Goal: Entertainment & Leisure: Consume media (video, audio)

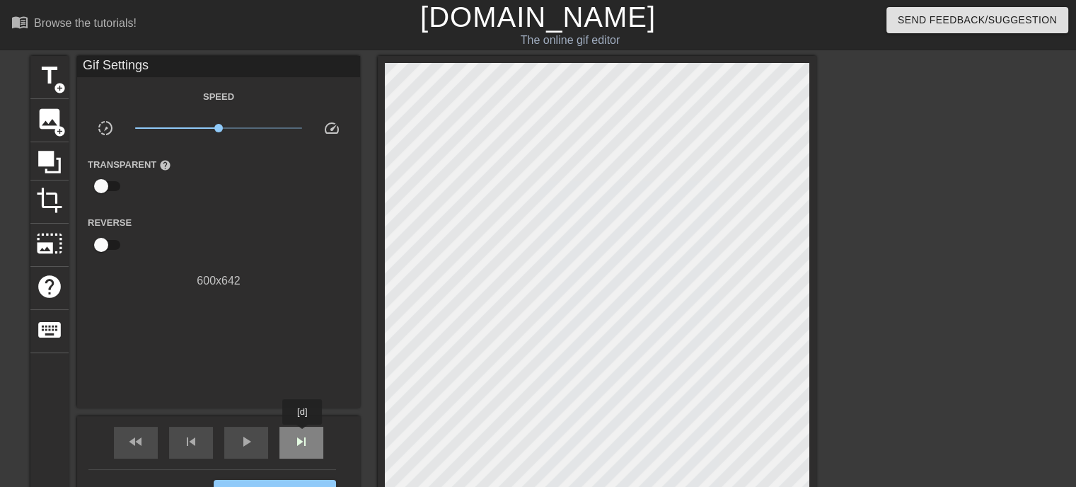
click at [303, 434] on span "skip_next" at bounding box center [301, 441] width 17 height 17
click at [291, 441] on div "skip_next" at bounding box center [301, 442] width 44 height 32
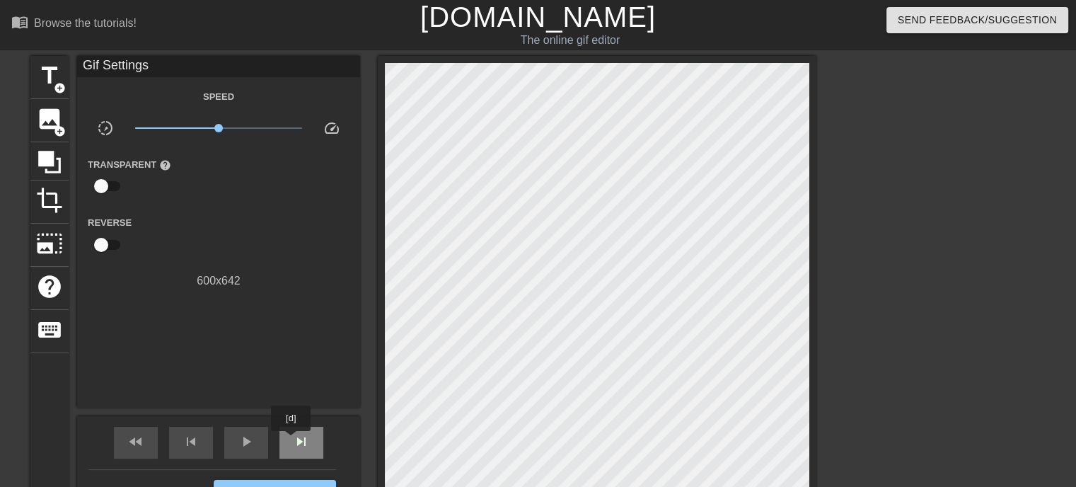
click at [291, 441] on div "skip_next" at bounding box center [301, 442] width 44 height 32
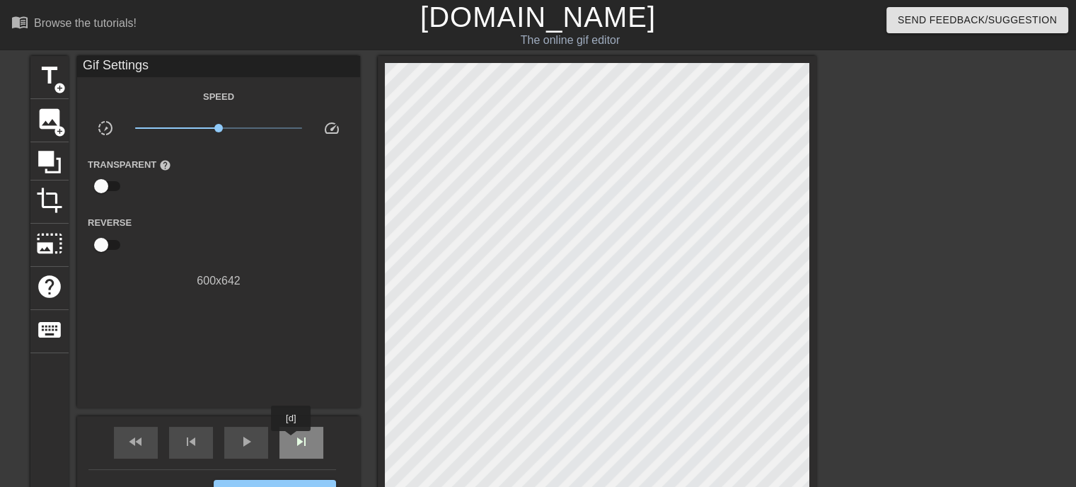
click at [291, 441] on div "skip_next" at bounding box center [301, 442] width 44 height 32
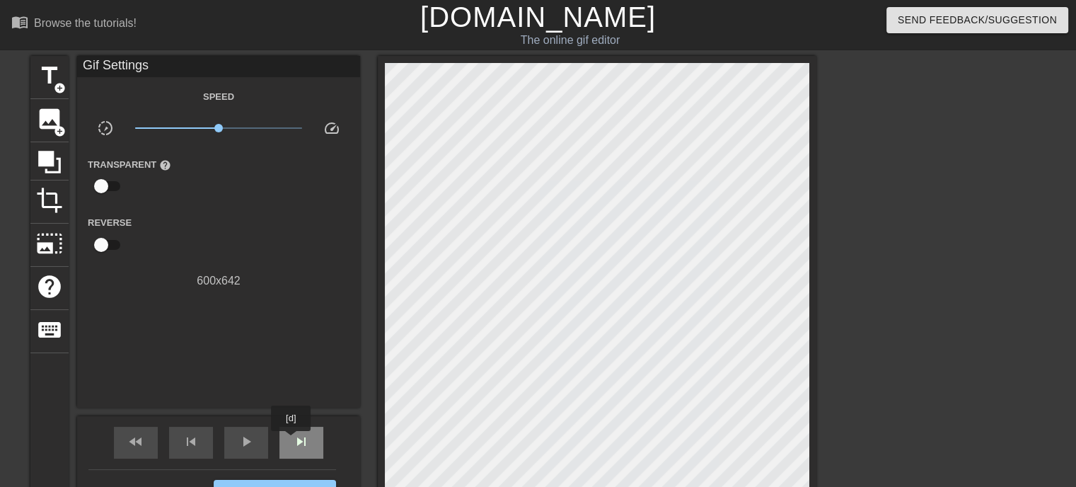
click at [291, 441] on div "skip_next" at bounding box center [301, 442] width 44 height 32
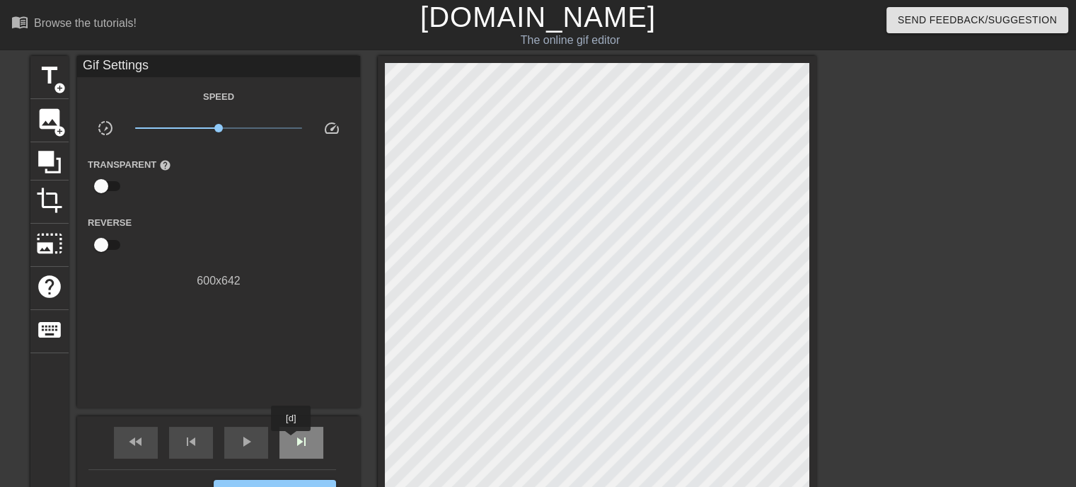
click at [291, 441] on div "skip_next" at bounding box center [301, 442] width 44 height 32
click at [148, 446] on div "fast_rewind" at bounding box center [136, 442] width 44 height 32
click at [293, 441] on span "skip_next" at bounding box center [301, 441] width 17 height 17
click at [271, 443] on div "fast_rewind skip_previous play_arrow skip_next" at bounding box center [218, 442] width 231 height 53
click at [262, 446] on div "play_arrow" at bounding box center [246, 442] width 44 height 32
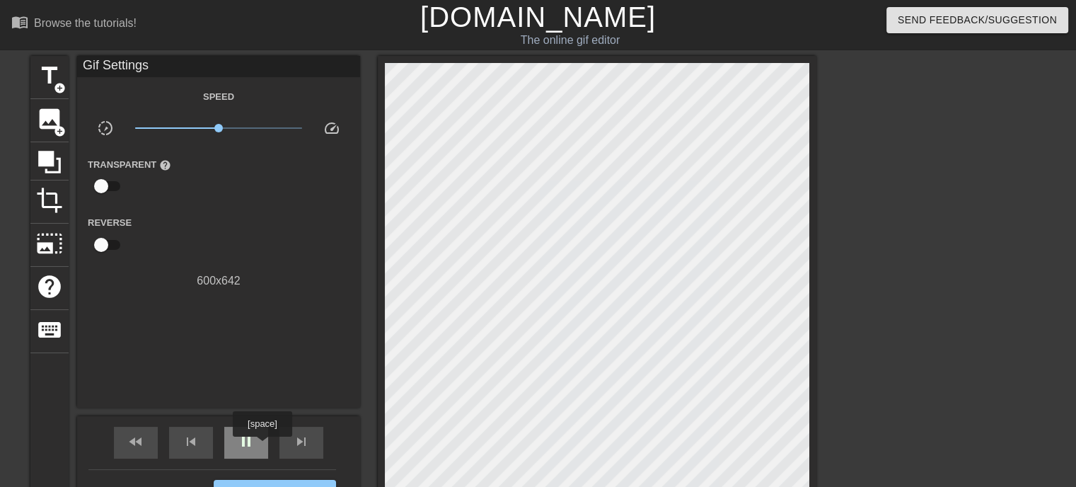
click at [262, 446] on div "pause" at bounding box center [246, 442] width 44 height 32
click at [289, 441] on div "skip_next" at bounding box center [301, 442] width 44 height 32
click at [294, 438] on span "skip_next" at bounding box center [301, 441] width 17 height 17
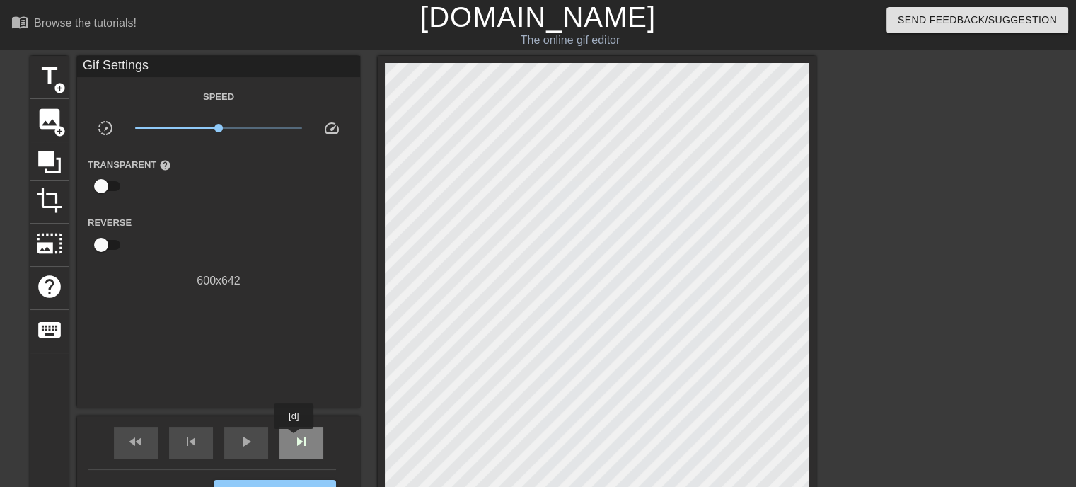
click at [294, 438] on span "skip_next" at bounding box center [301, 441] width 17 height 17
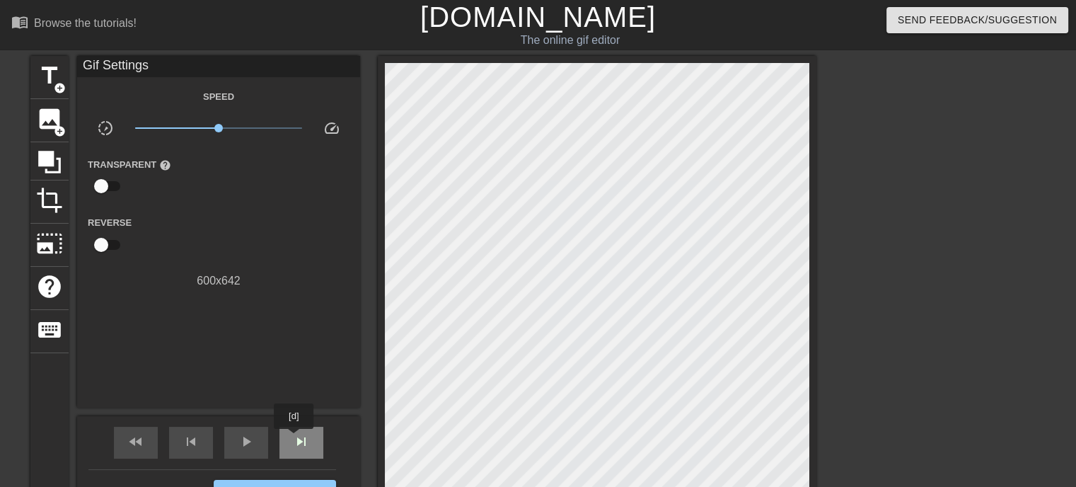
click at [294, 438] on span "skip_next" at bounding box center [301, 441] width 17 height 17
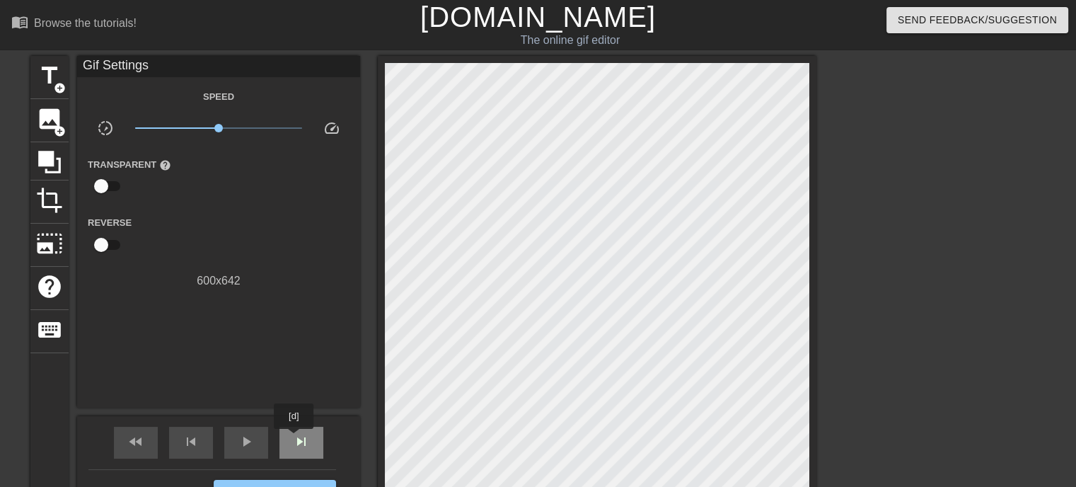
click at [294, 438] on span "skip_next" at bounding box center [301, 441] width 17 height 17
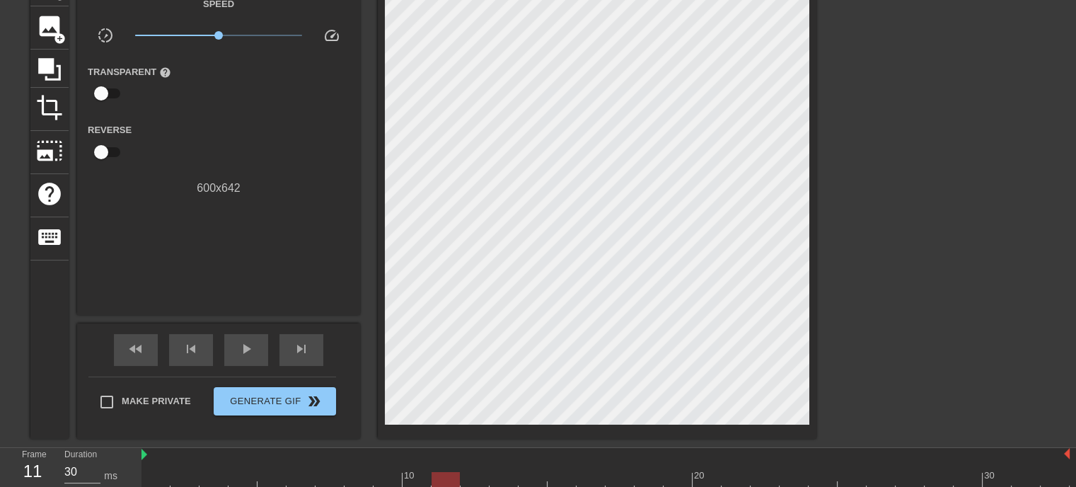
scroll to position [194, 0]
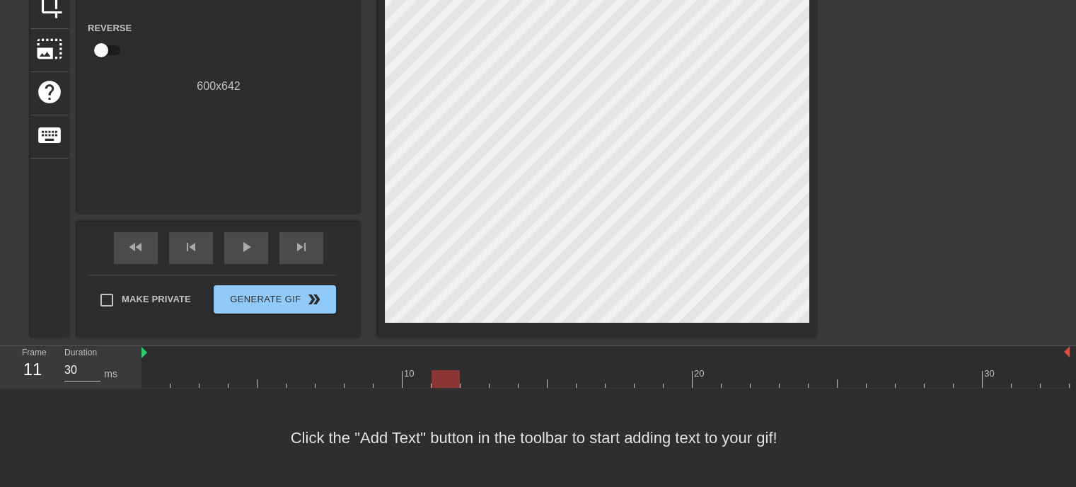
click at [325, 257] on div "fast_rewind skip_previous play_arrow skip_next" at bounding box center [218, 247] width 231 height 53
click at [318, 252] on div "skip_next" at bounding box center [301, 248] width 44 height 32
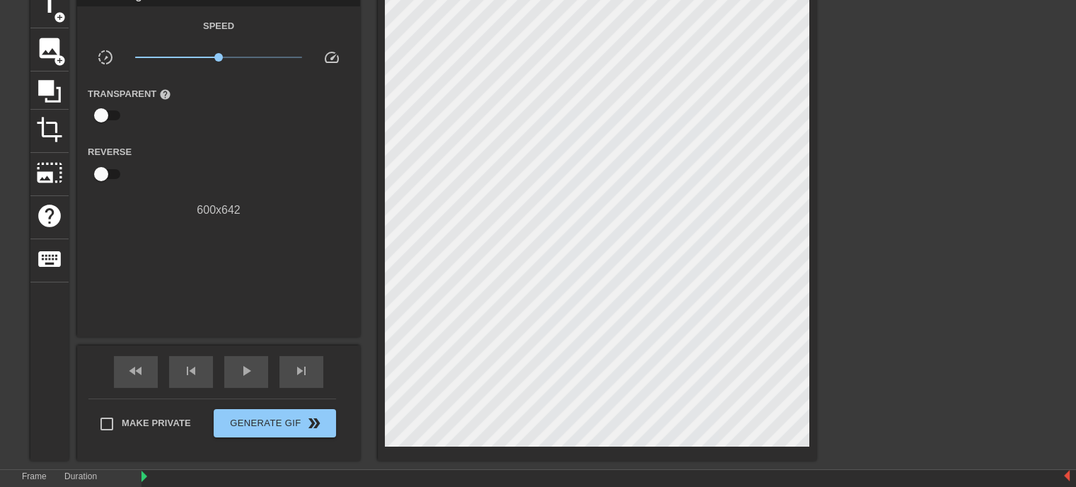
scroll to position [141, 0]
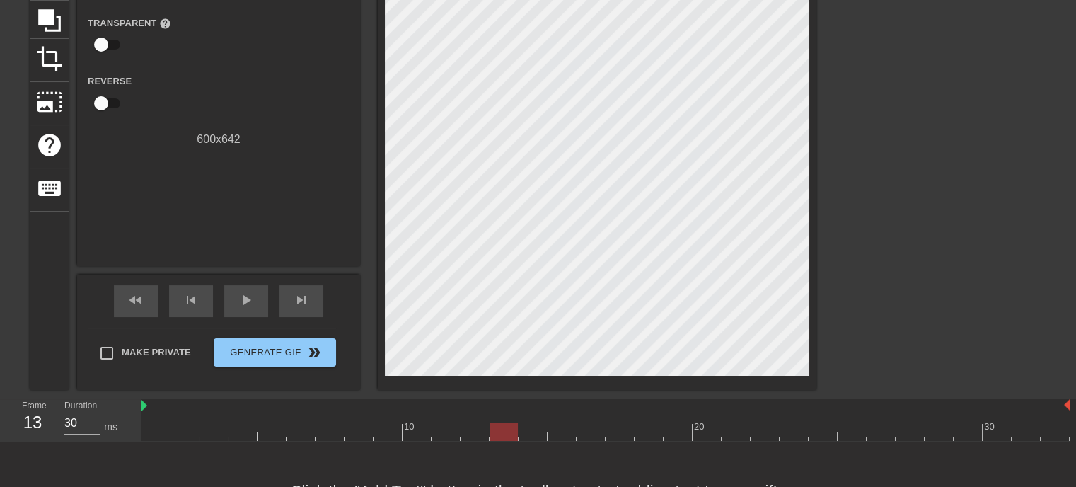
click at [505, 436] on div at bounding box center [605, 432] width 928 height 18
click at [526, 424] on div at bounding box center [605, 432] width 928 height 18
click at [557, 429] on div at bounding box center [605, 432] width 928 height 18
click at [586, 431] on div at bounding box center [605, 432] width 928 height 18
click at [613, 438] on div at bounding box center [605, 432] width 928 height 18
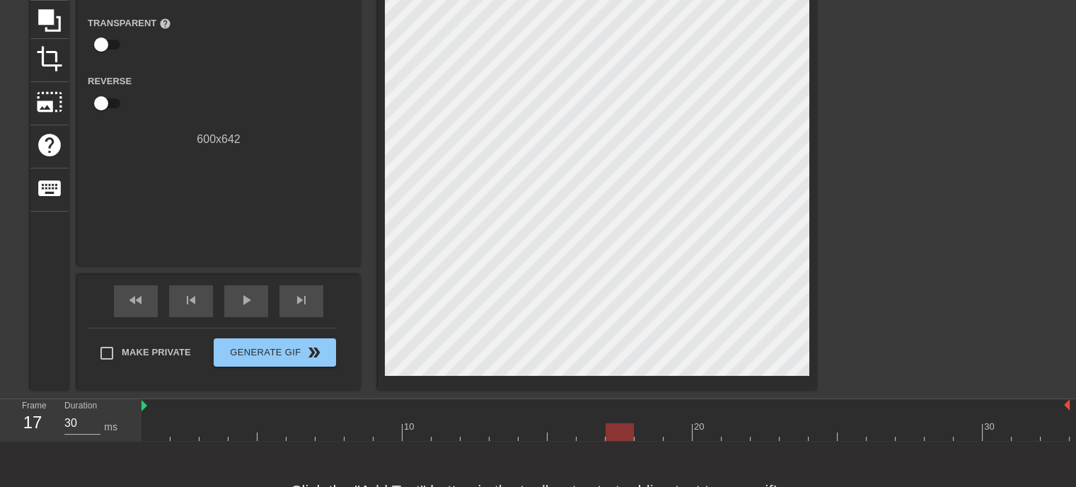
click at [651, 430] on div at bounding box center [605, 432] width 928 height 18
click at [675, 432] on div at bounding box center [605, 432] width 928 height 18
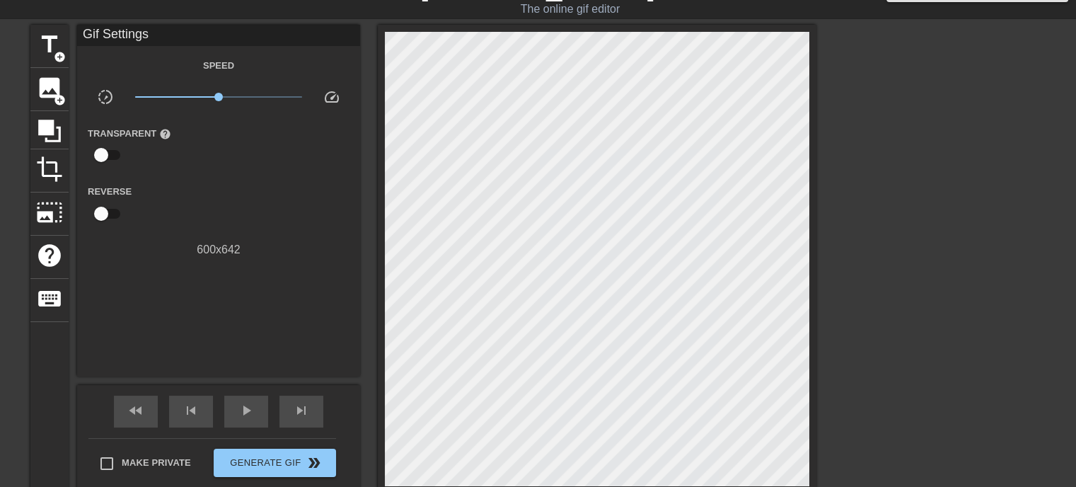
scroll to position [0, 0]
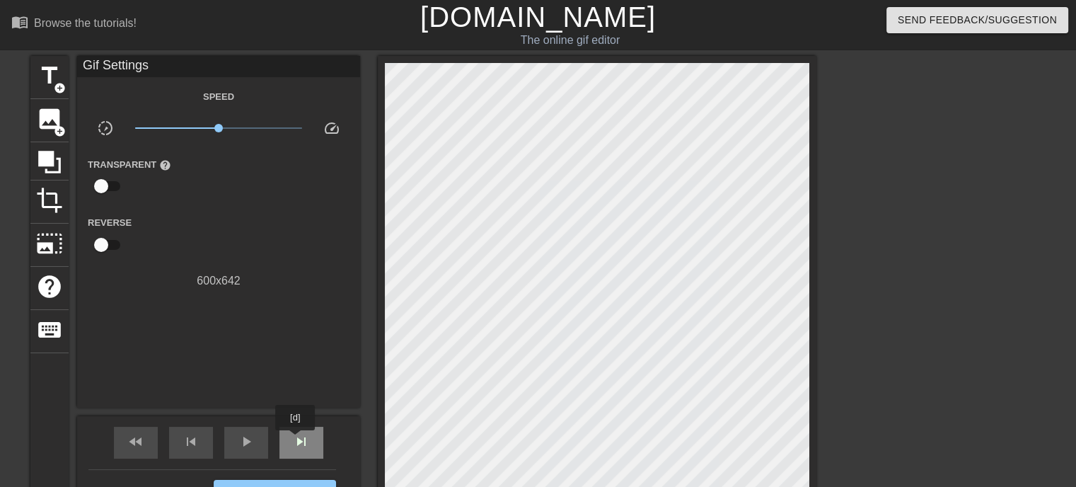
click at [296, 440] on span "skip_next" at bounding box center [301, 441] width 17 height 17
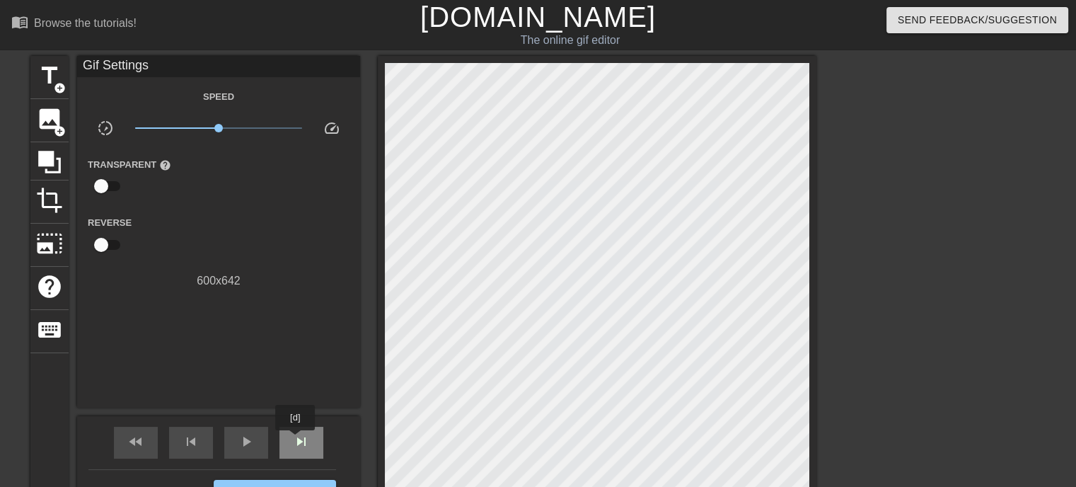
click at [296, 440] on span "skip_next" at bounding box center [301, 441] width 17 height 17
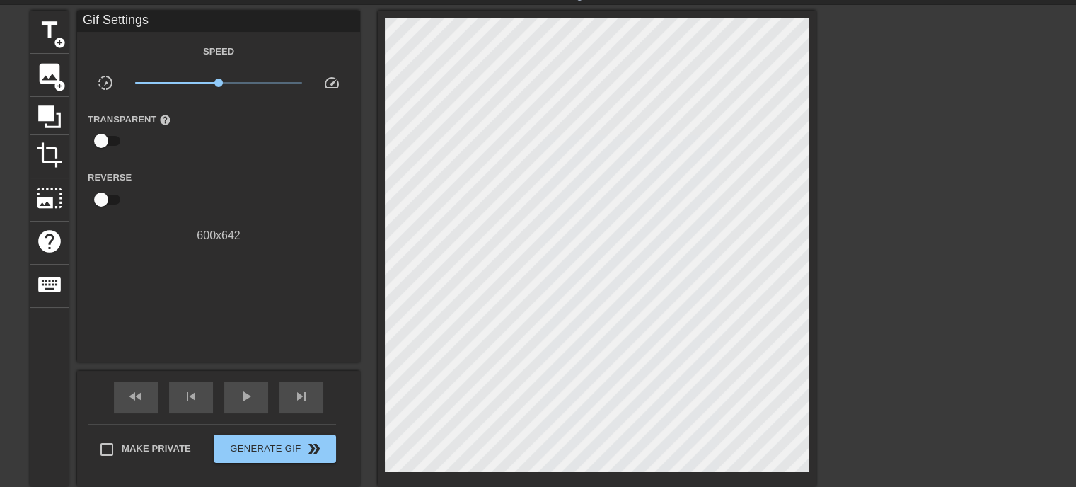
scroll to position [71, 0]
